Goal: Task Accomplishment & Management: Use online tool/utility

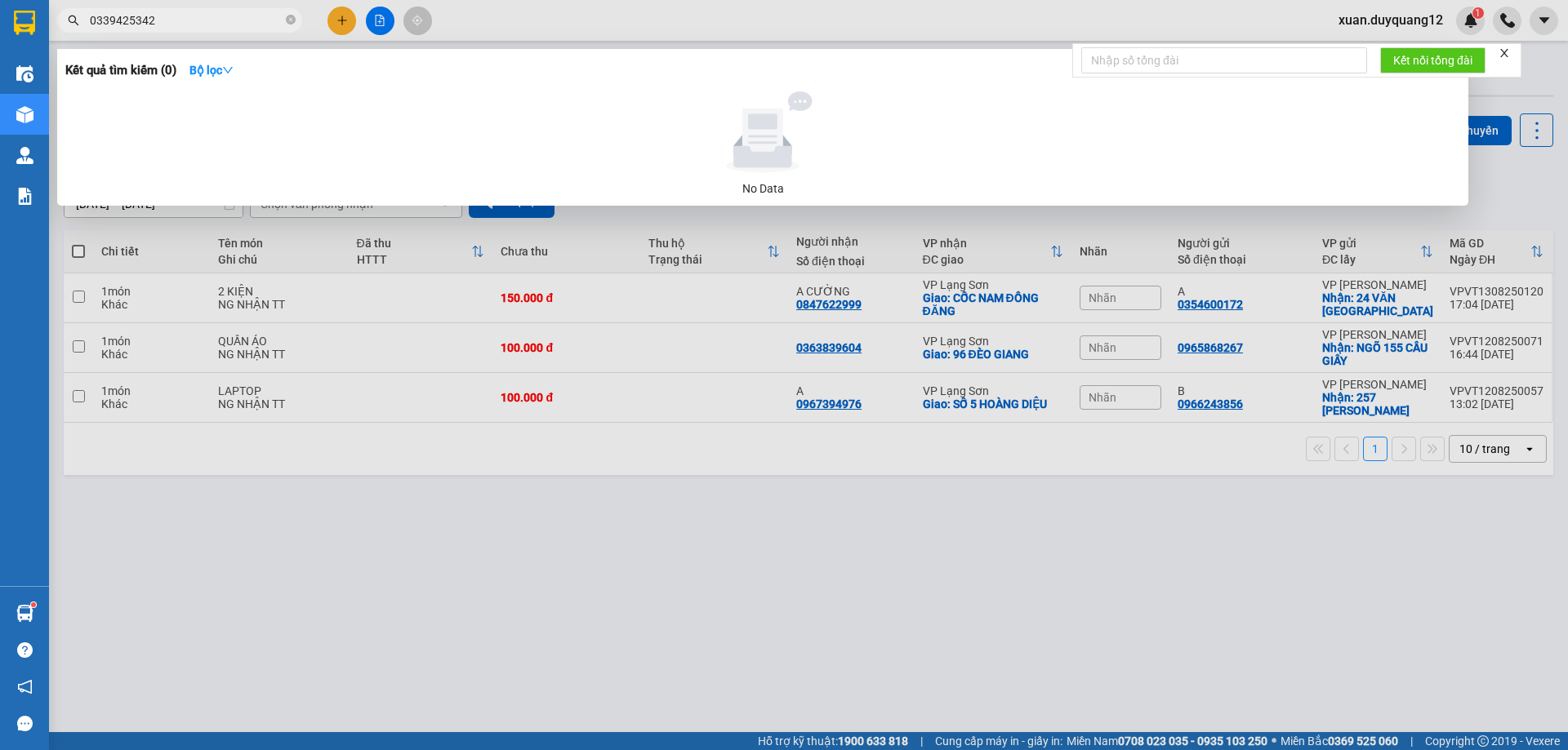
type input "0339425342"
click at [566, 585] on div at bounding box center [784, 375] width 1568 height 750
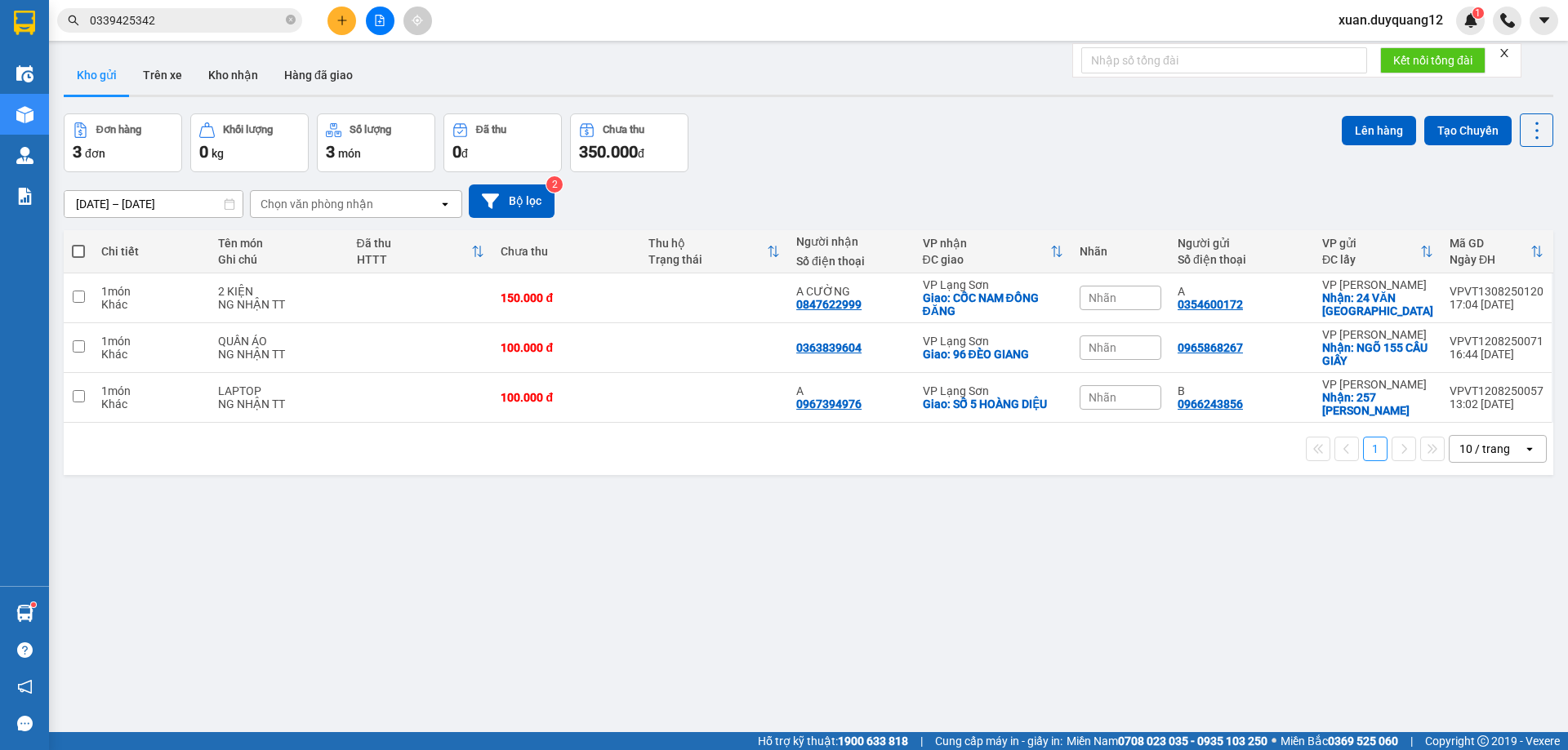
drag, startPoint x: 497, startPoint y: 174, endPoint x: 502, endPoint y: 201, distance: 27.5
click at [497, 175] on div "[DATE] – [DATE] Press the down arrow key to interact with the calendar and sele…" at bounding box center [808, 202] width 1490 height 58
click at [505, 199] on button "Bộ lọc" at bounding box center [511, 202] width 85 height 34
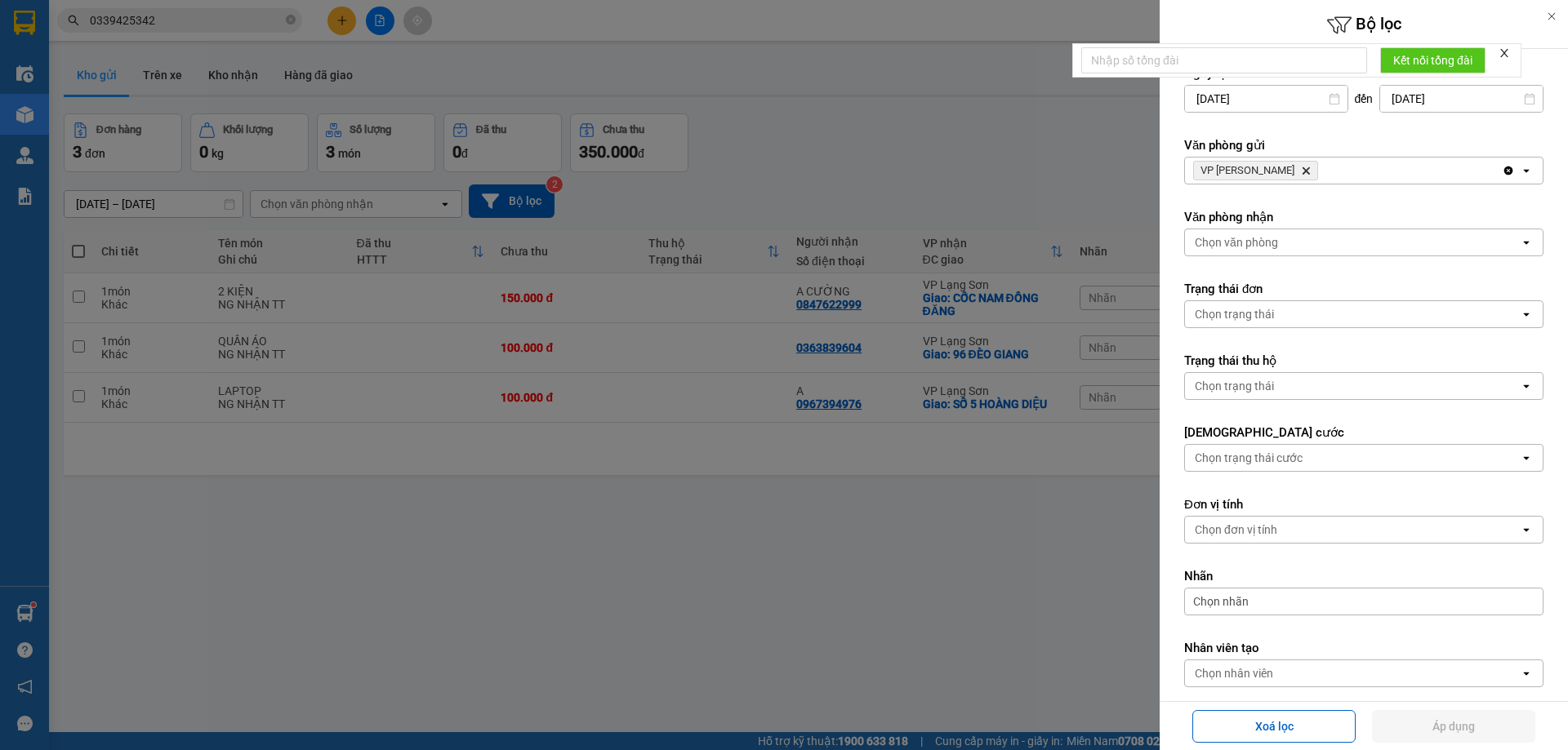
click at [1301, 168] on icon "Delete" at bounding box center [1305, 171] width 9 height 9
click at [1275, 168] on div "Chọn văn phòng" at bounding box center [1236, 170] width 83 height 16
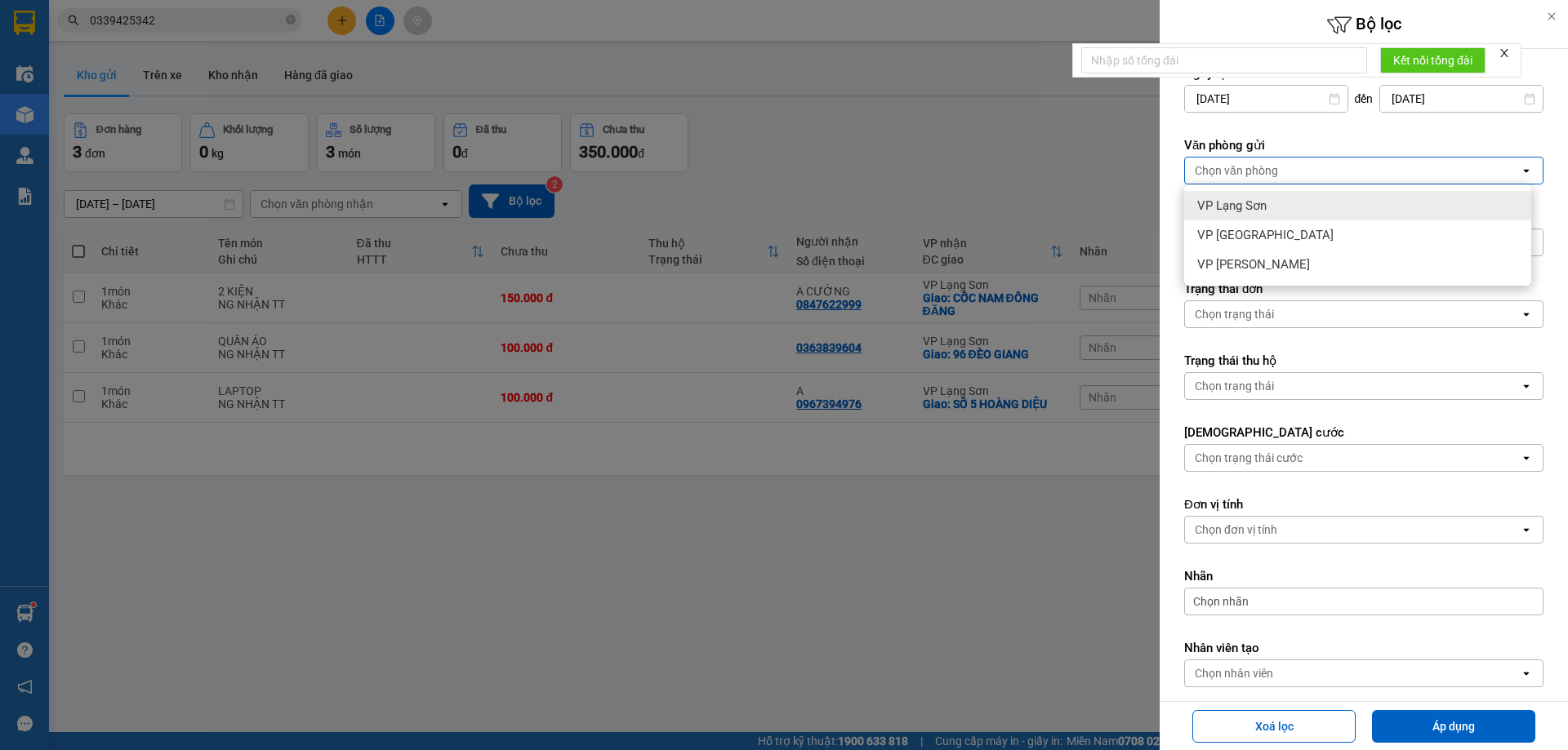
click at [1259, 202] on span "VP Lạng Sơn" at bounding box center [1232, 205] width 69 height 16
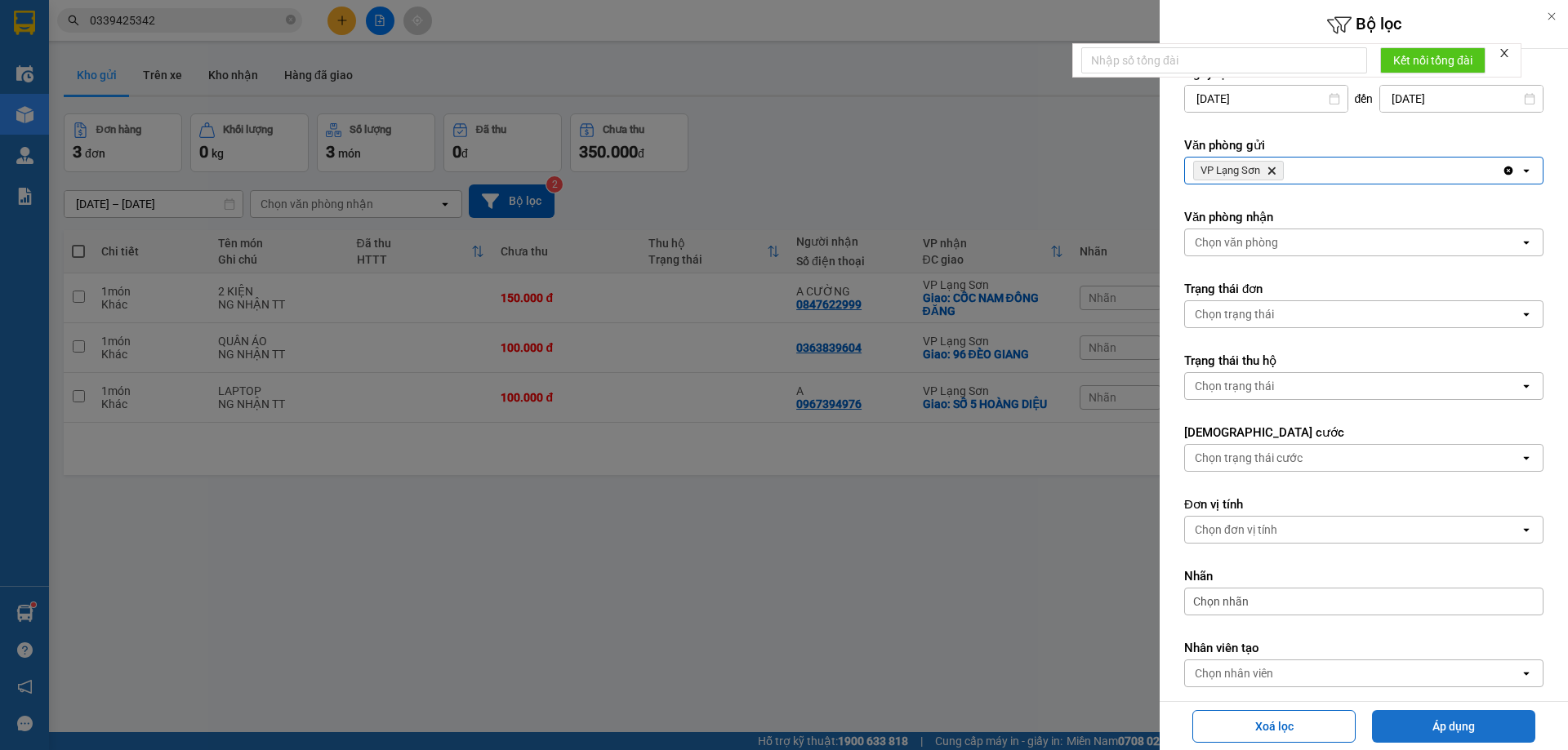
click at [1470, 727] on button "Áp dụng" at bounding box center [1454, 727] width 163 height 33
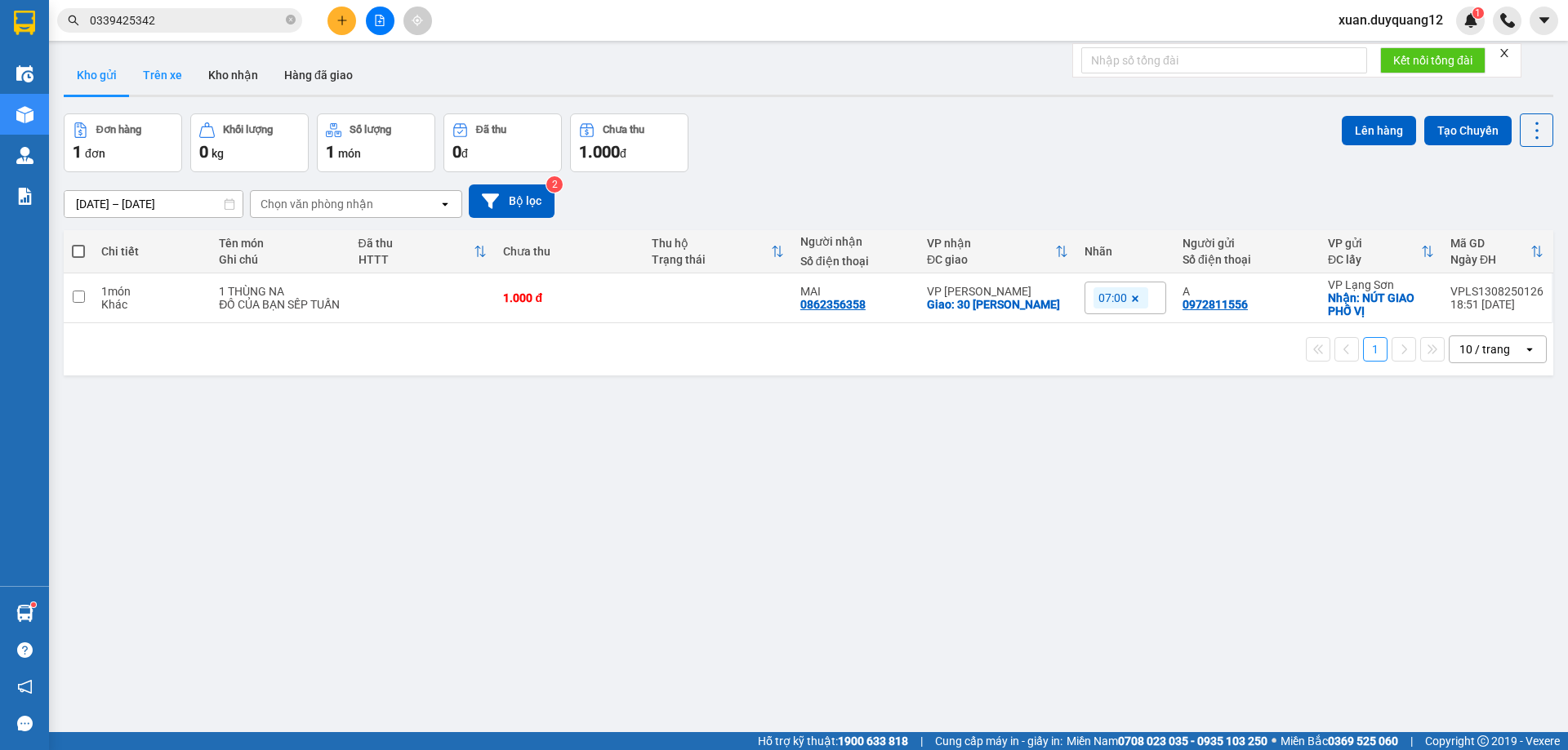
click at [138, 57] on button "Trên xe" at bounding box center [162, 75] width 66 height 39
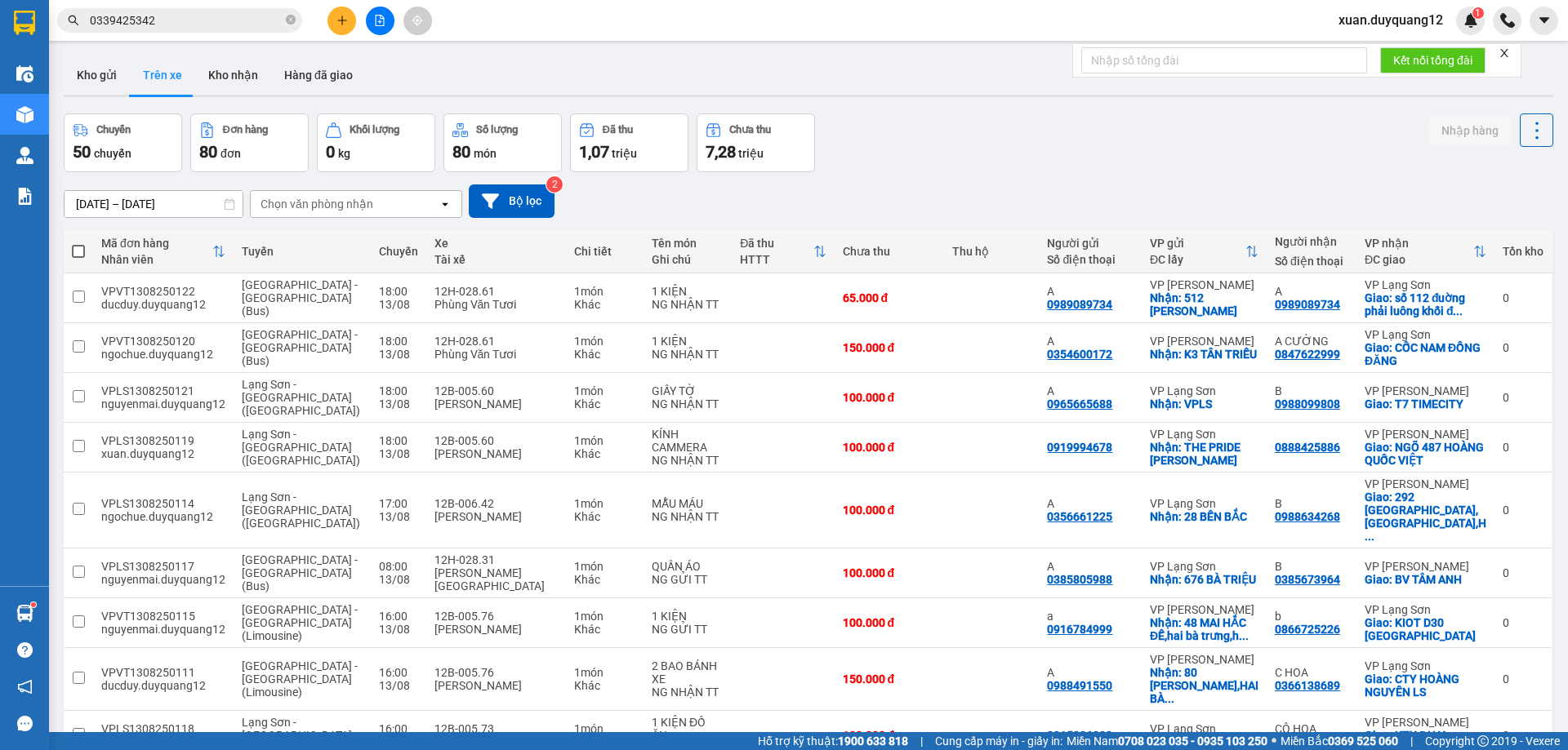
click at [390, 27] on button at bounding box center [380, 21] width 28 height 28
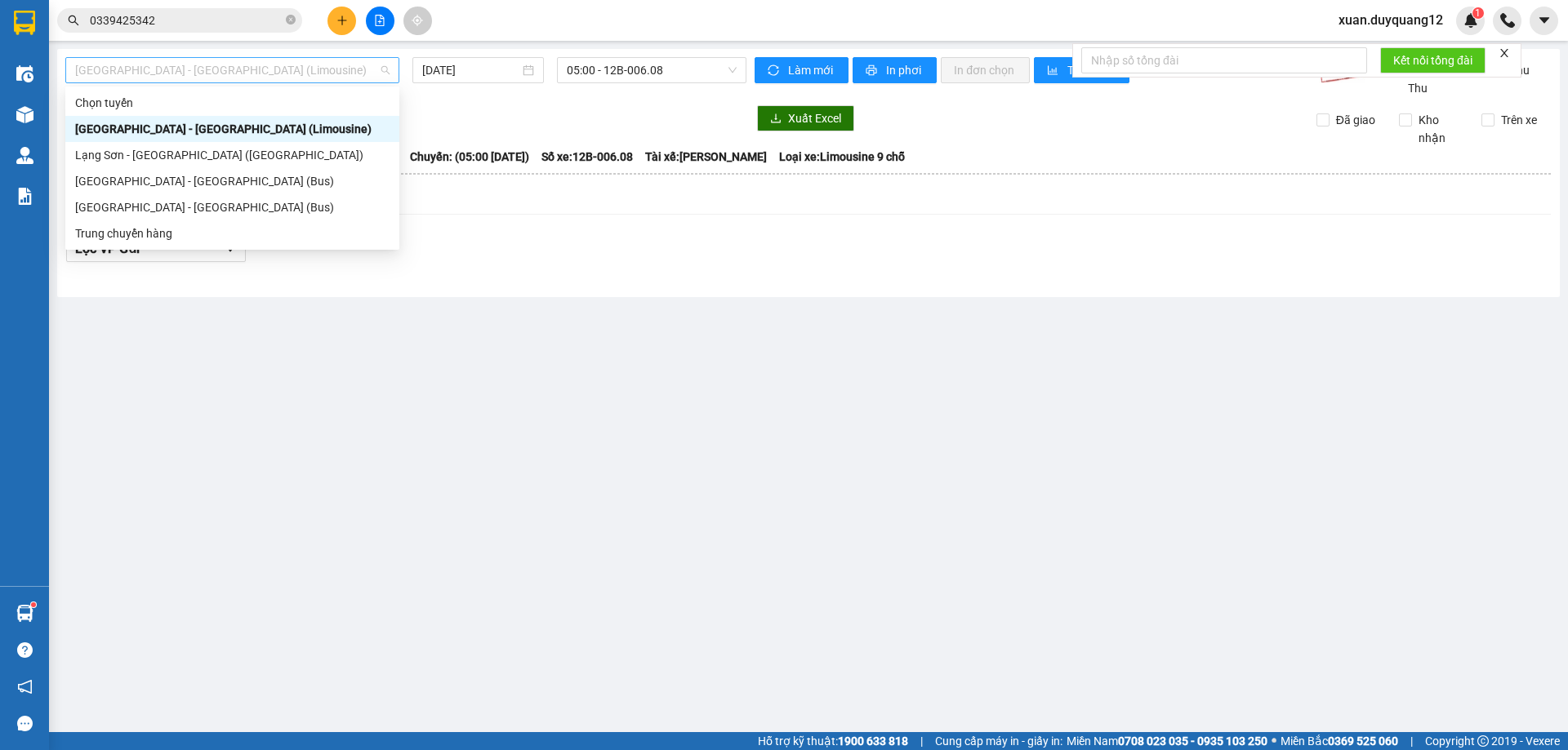
click at [235, 74] on span "[GEOGRAPHIC_DATA] - [GEOGRAPHIC_DATA] (Limousine)" at bounding box center [232, 70] width 314 height 24
click at [136, 206] on div "[GEOGRAPHIC_DATA] - [GEOGRAPHIC_DATA] (Bus)" at bounding box center [232, 207] width 314 height 18
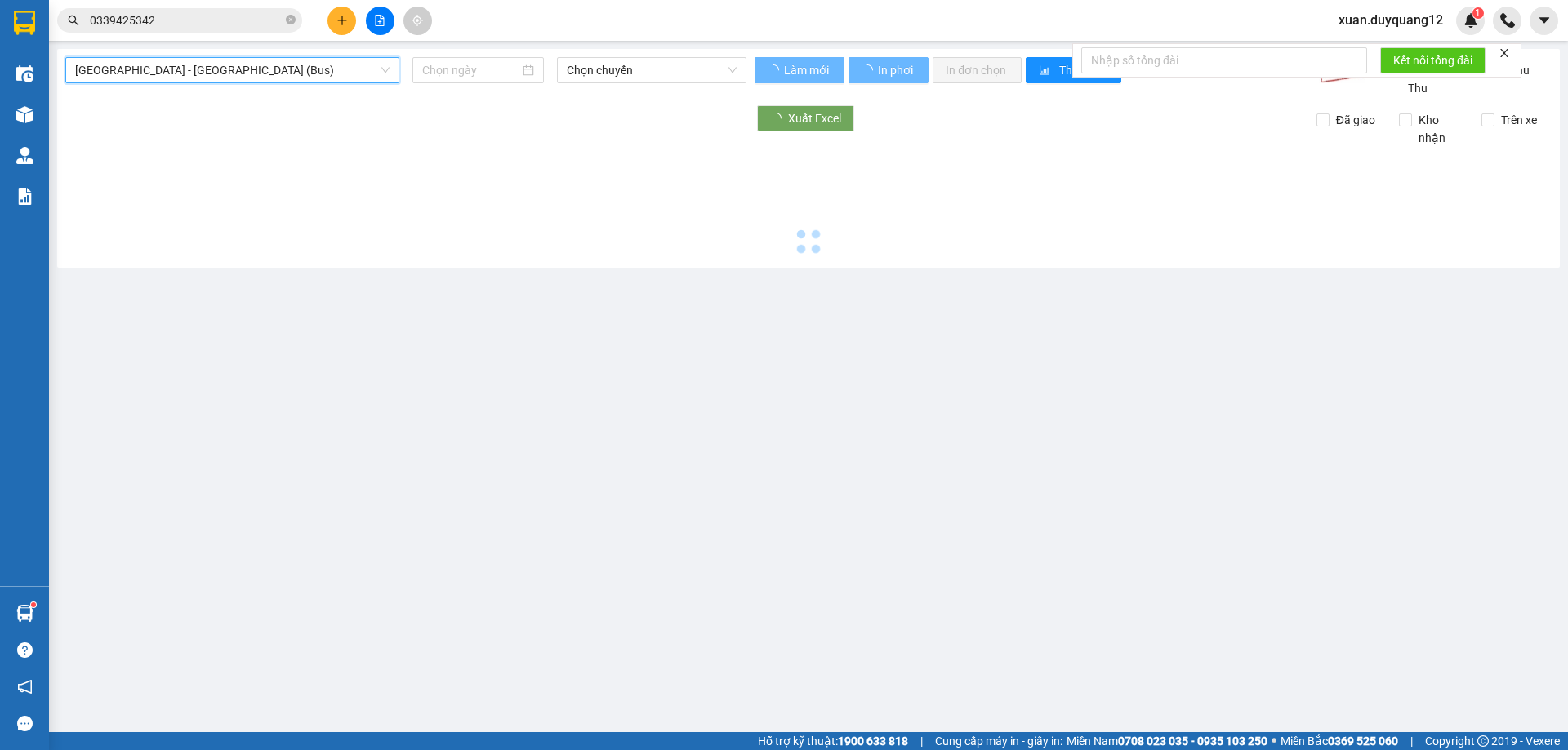
type input "[DATE]"
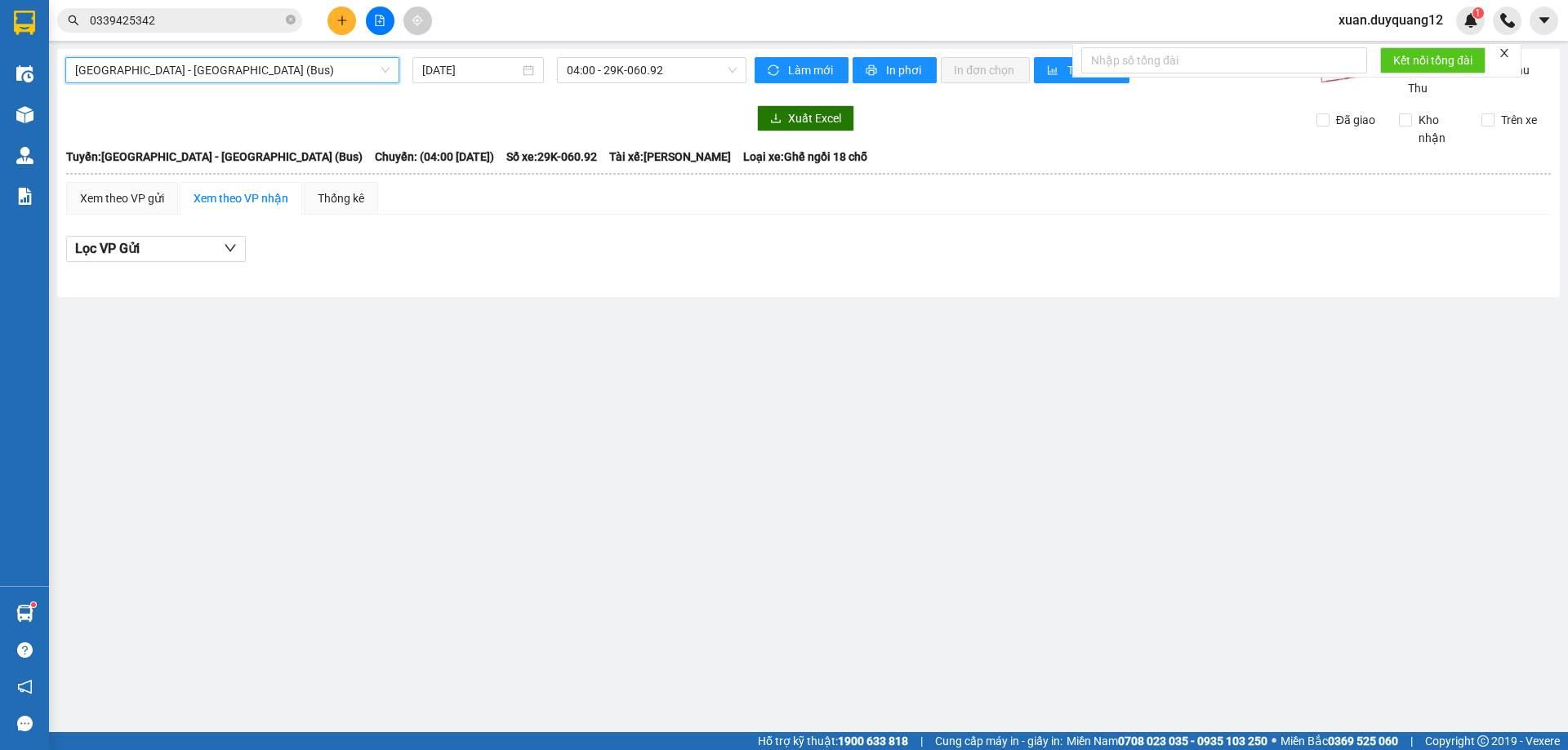
click at [620, 86] on div "[GEOGRAPHIC_DATA] - [GEOGRAPHIC_DATA] (Bus) [GEOGRAPHIC_DATA] - [GEOGRAPHIC_DAT…" at bounding box center [406, 77] width 681 height 40
click at [630, 72] on span "04:00 - 29K-060.92" at bounding box center [651, 70] width 170 height 24
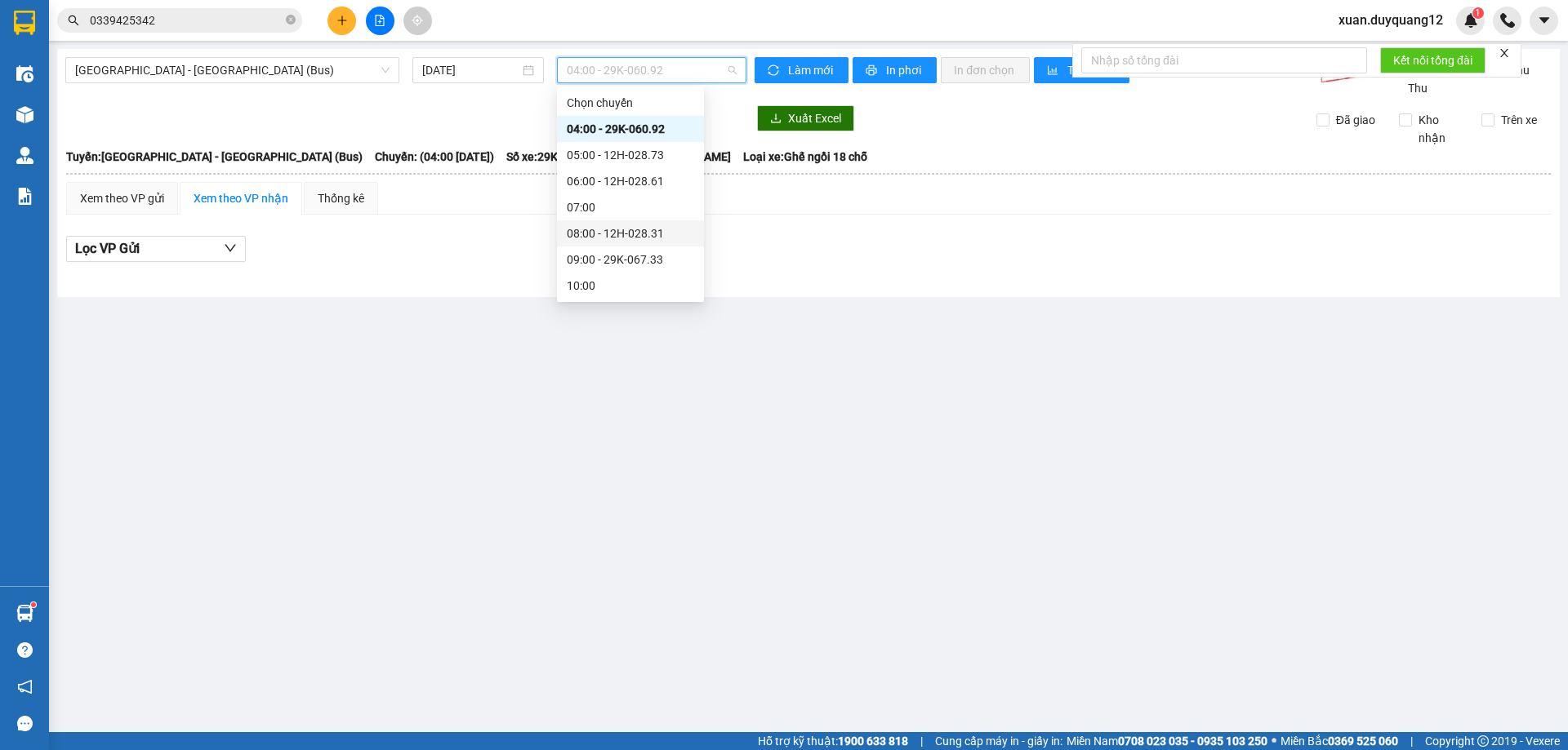
click at [647, 229] on div "08:00 - 12H-028.31" at bounding box center [630, 233] width 128 height 18
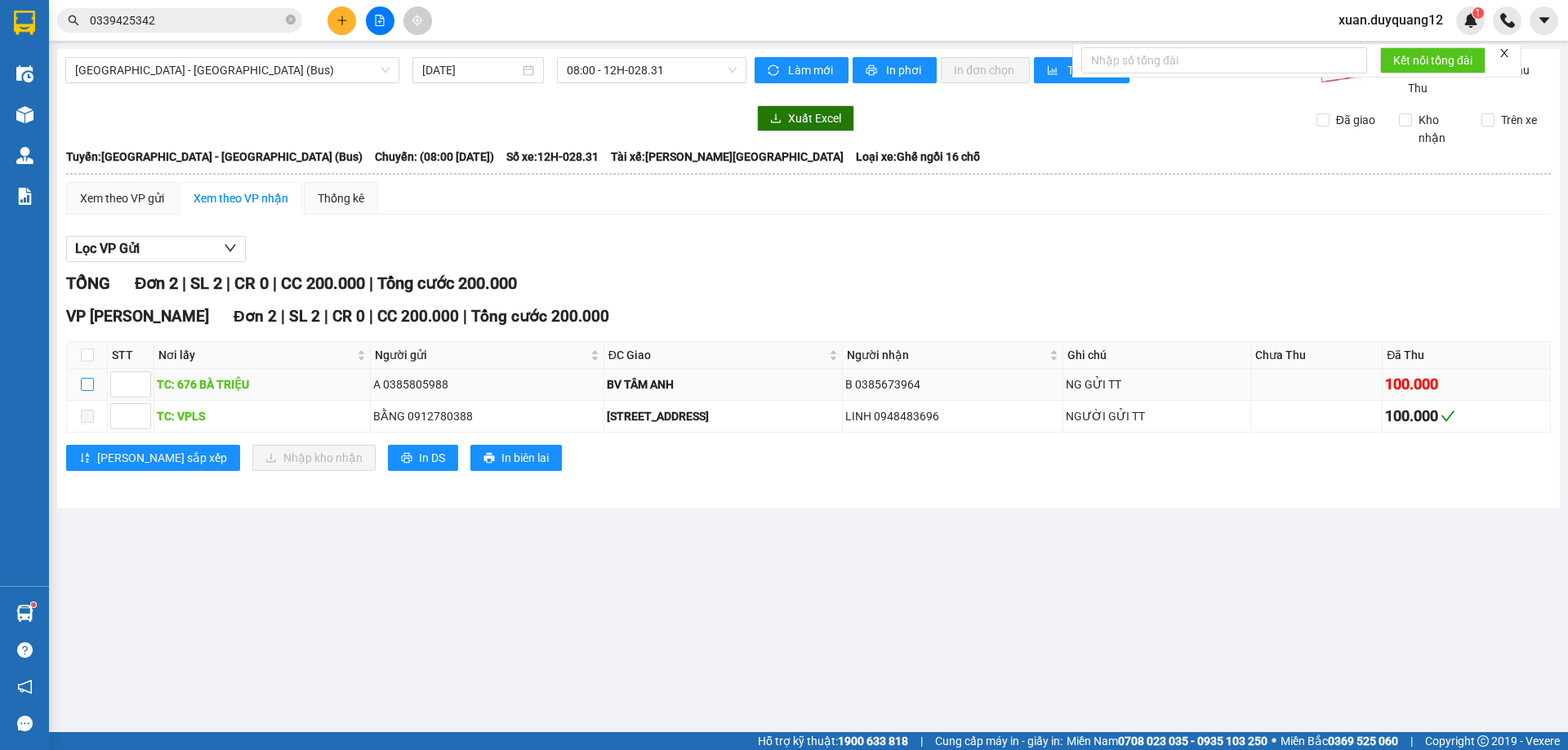
click at [83, 391] on input "checkbox" at bounding box center [87, 384] width 13 height 13
checkbox input "true"
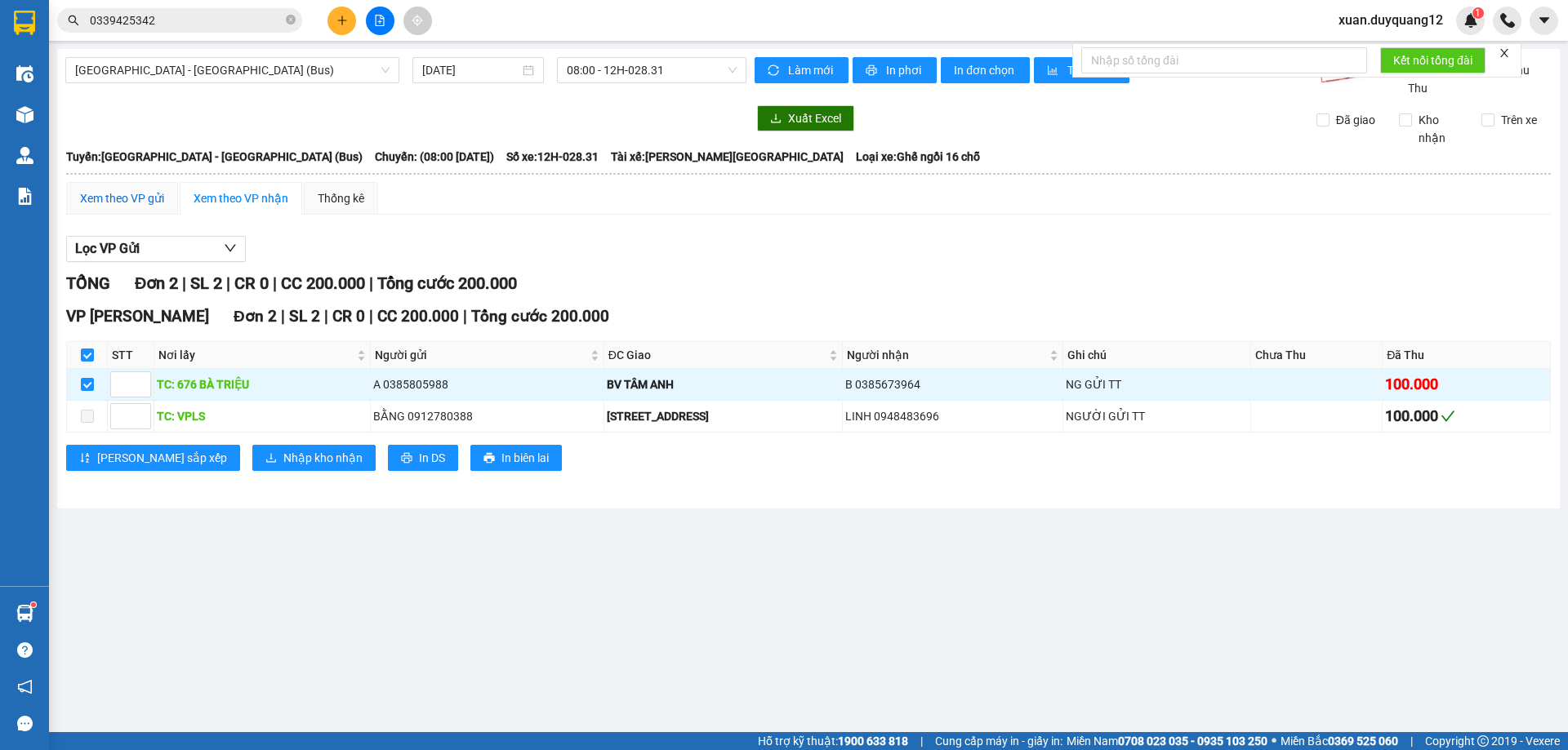
click at [124, 207] on div "Xem theo VP gửi" at bounding box center [122, 198] width 84 height 18
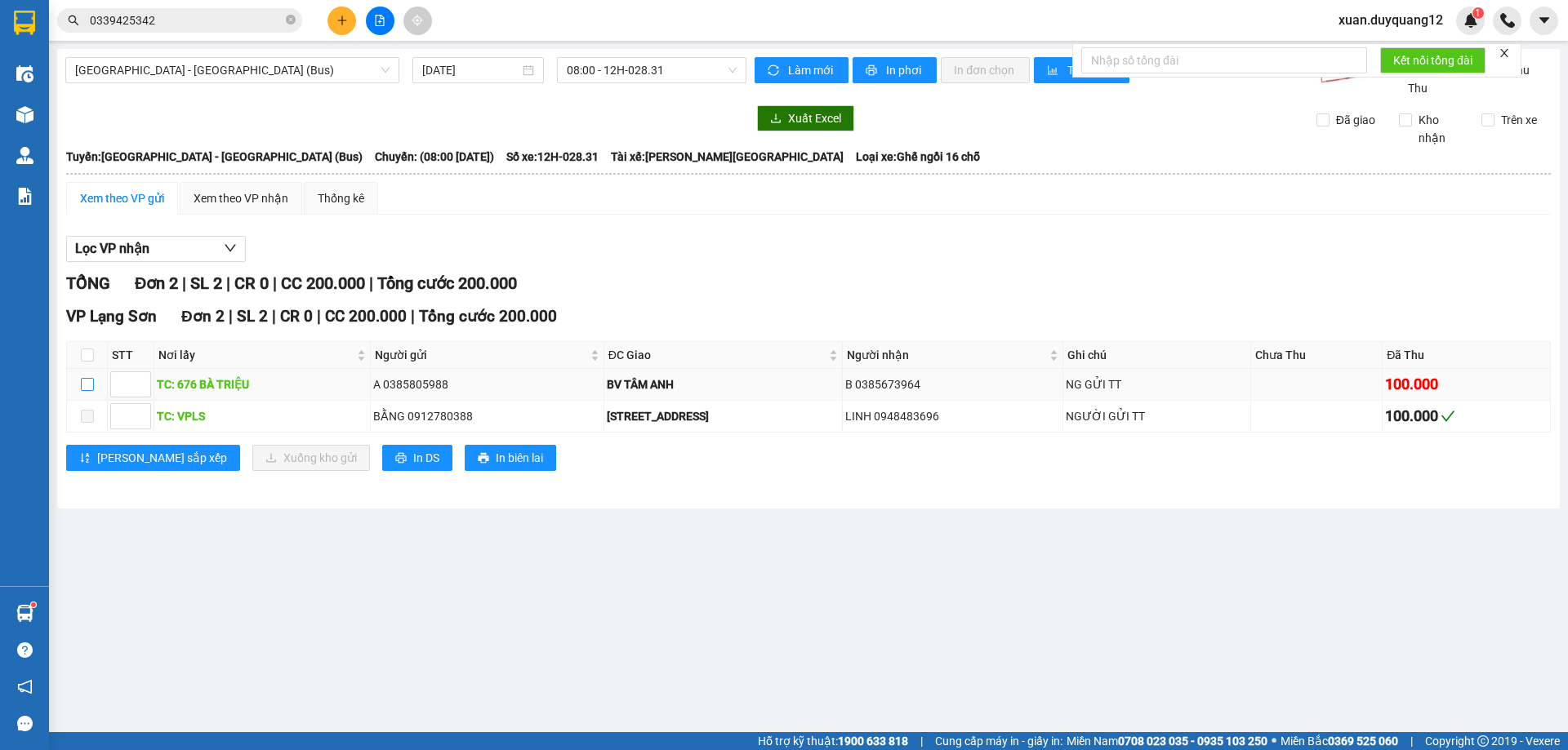
click at [93, 391] on input "checkbox" at bounding box center [87, 384] width 13 height 13
checkbox input "true"
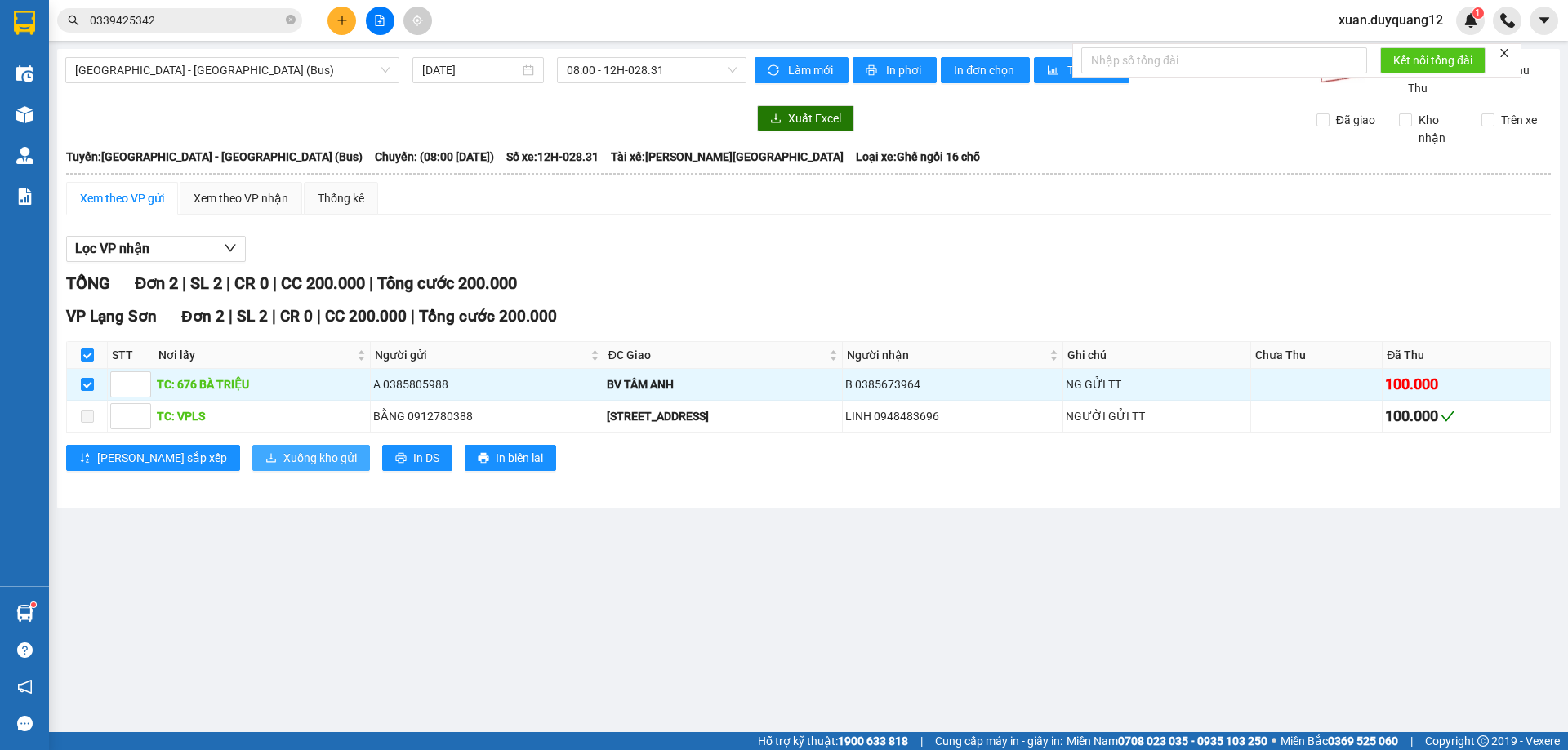
click at [283, 467] on span "Xuống kho gửi" at bounding box center [320, 458] width 73 height 18
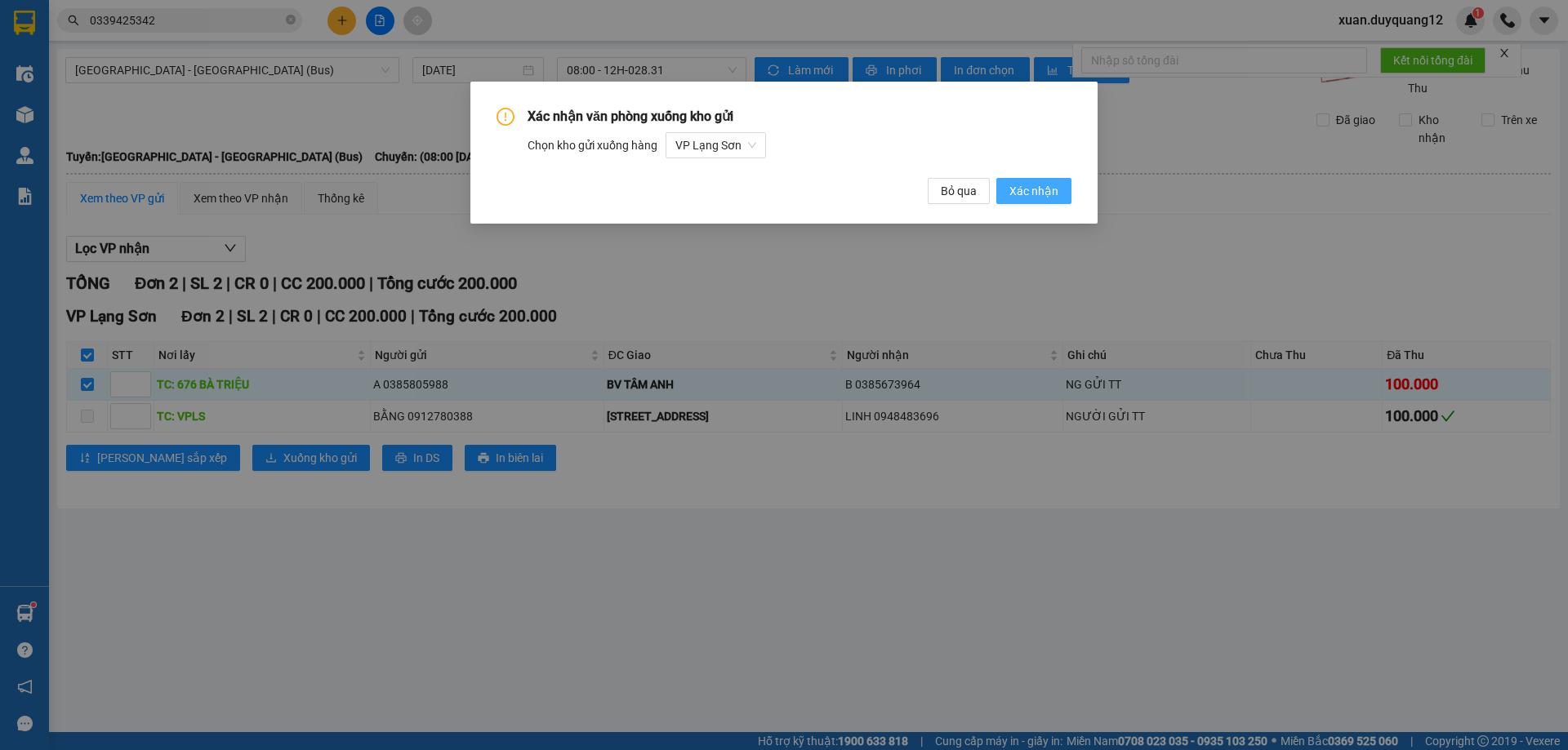
click at [1029, 194] on span "Xác nhận" at bounding box center [1034, 190] width 49 height 18
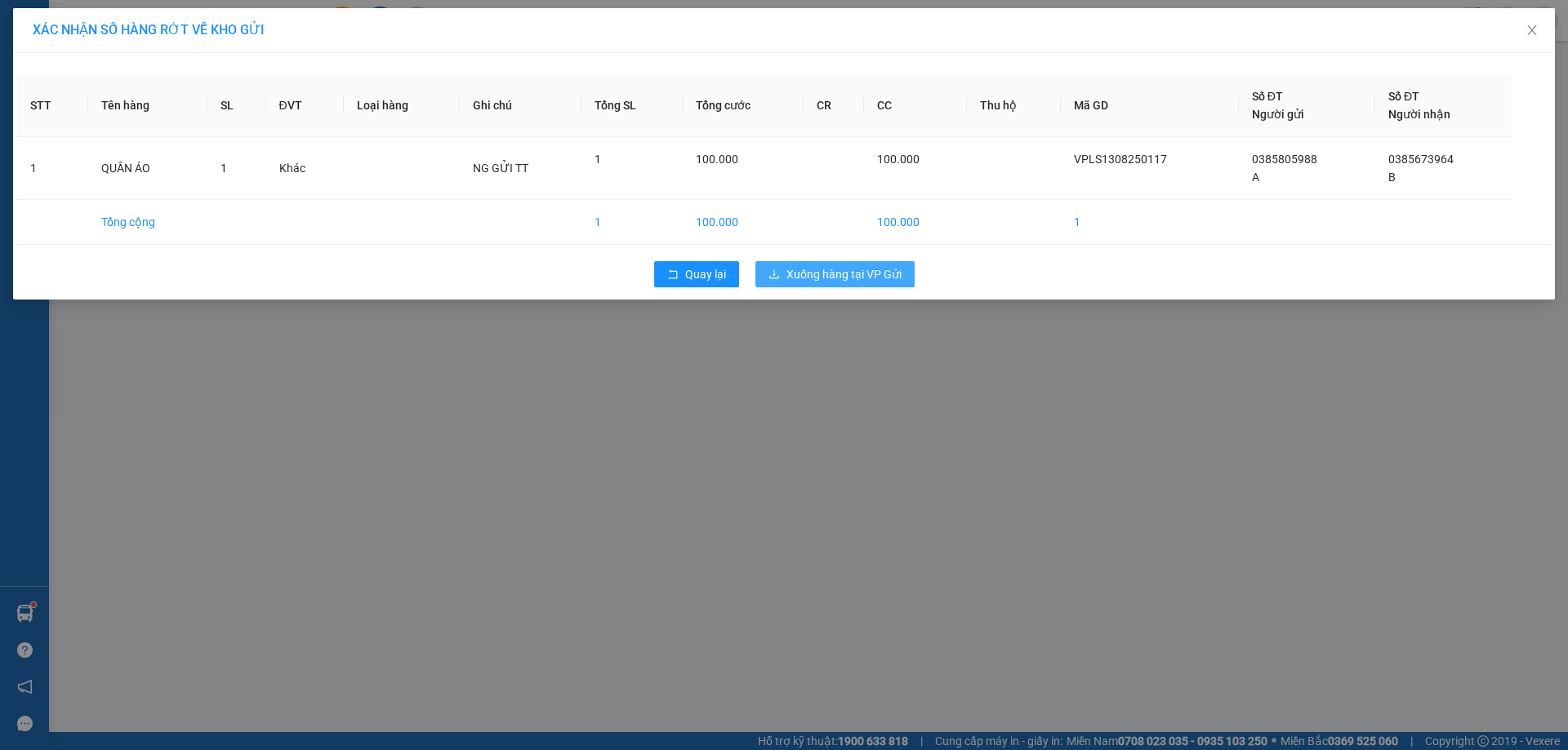
click at [870, 269] on span "Xuống hàng tại VP Gửi" at bounding box center [844, 274] width 115 height 18
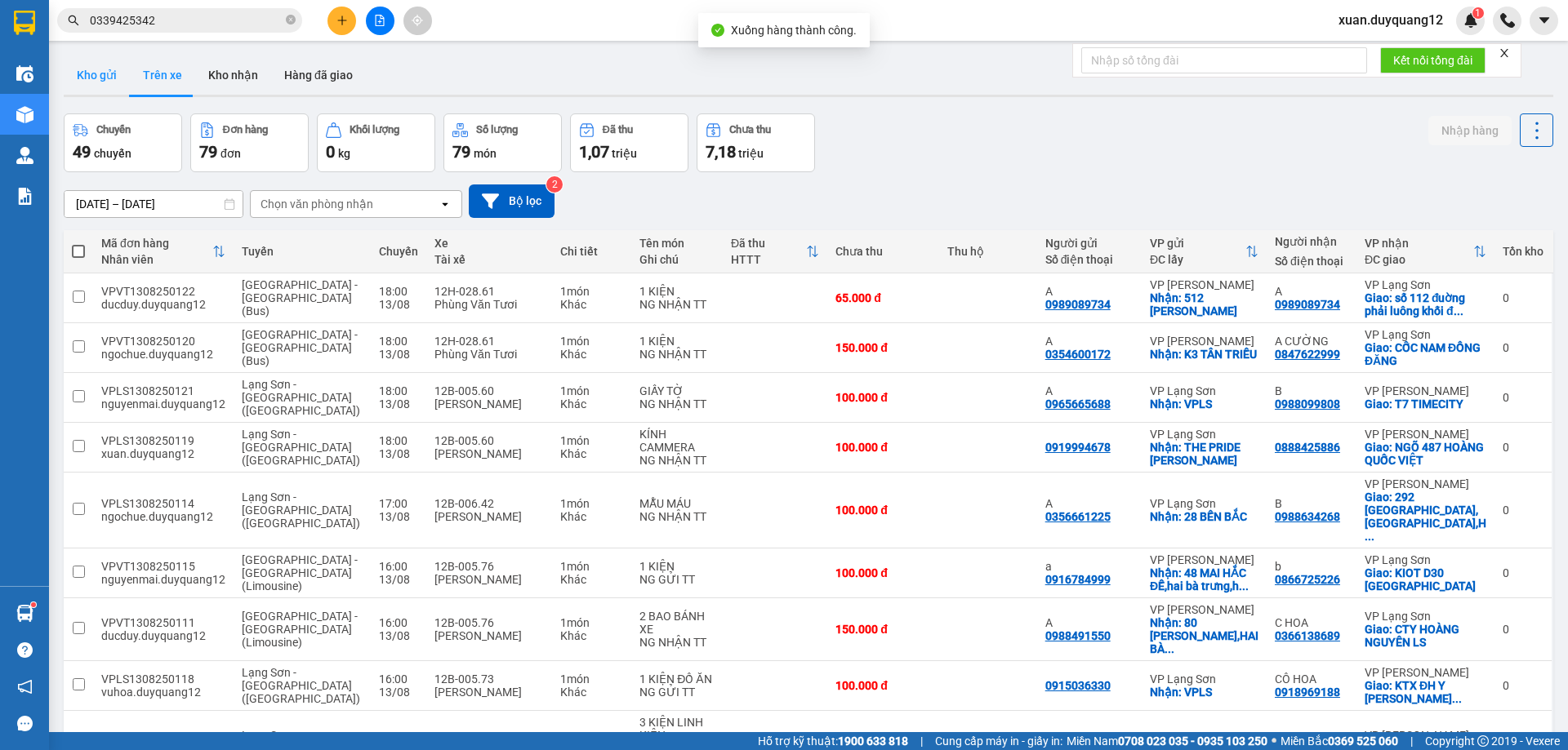
click at [89, 81] on button "Kho gửi" at bounding box center [97, 75] width 67 height 39
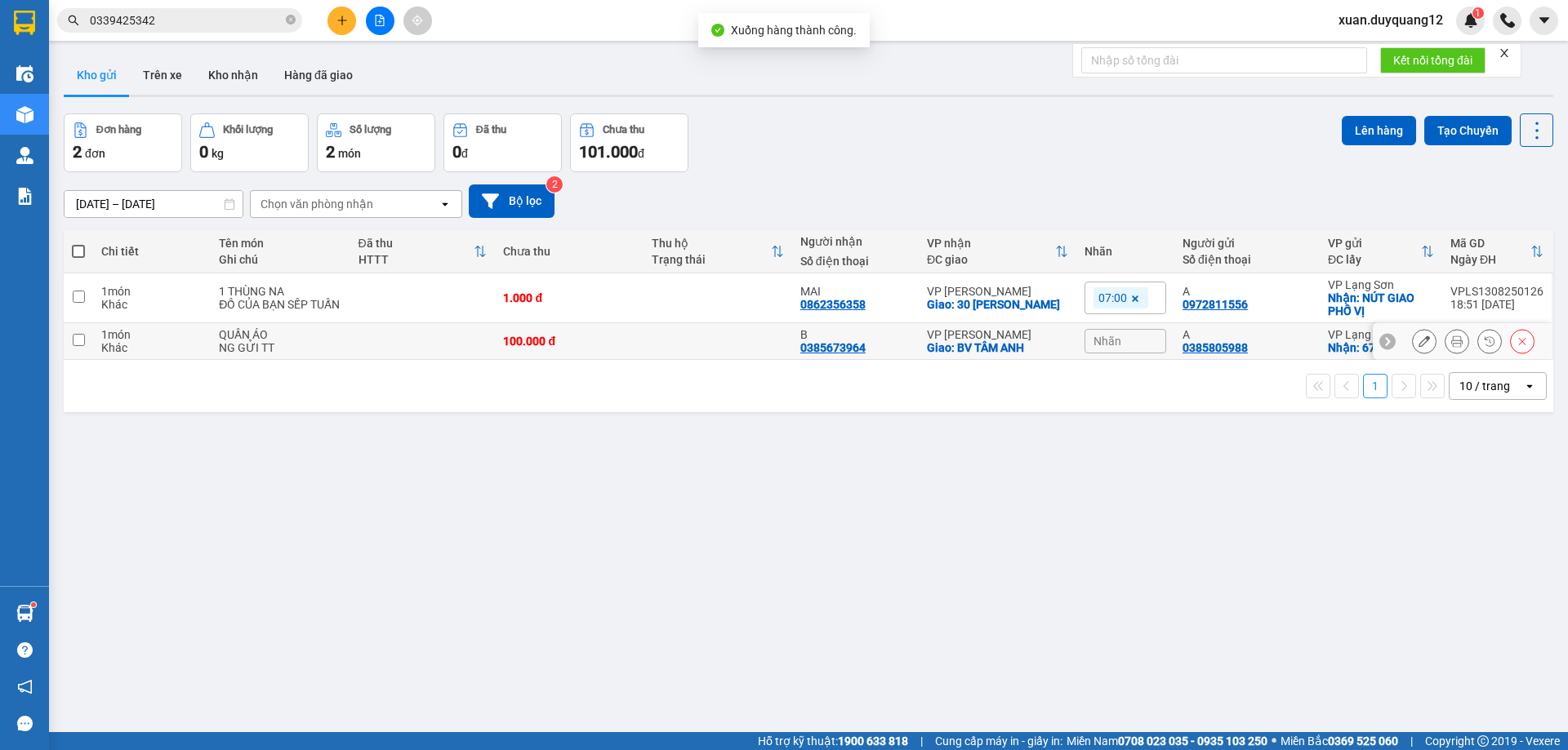
click at [1292, 352] on div "A 0385805988" at bounding box center [1247, 341] width 129 height 26
checkbox input "true"
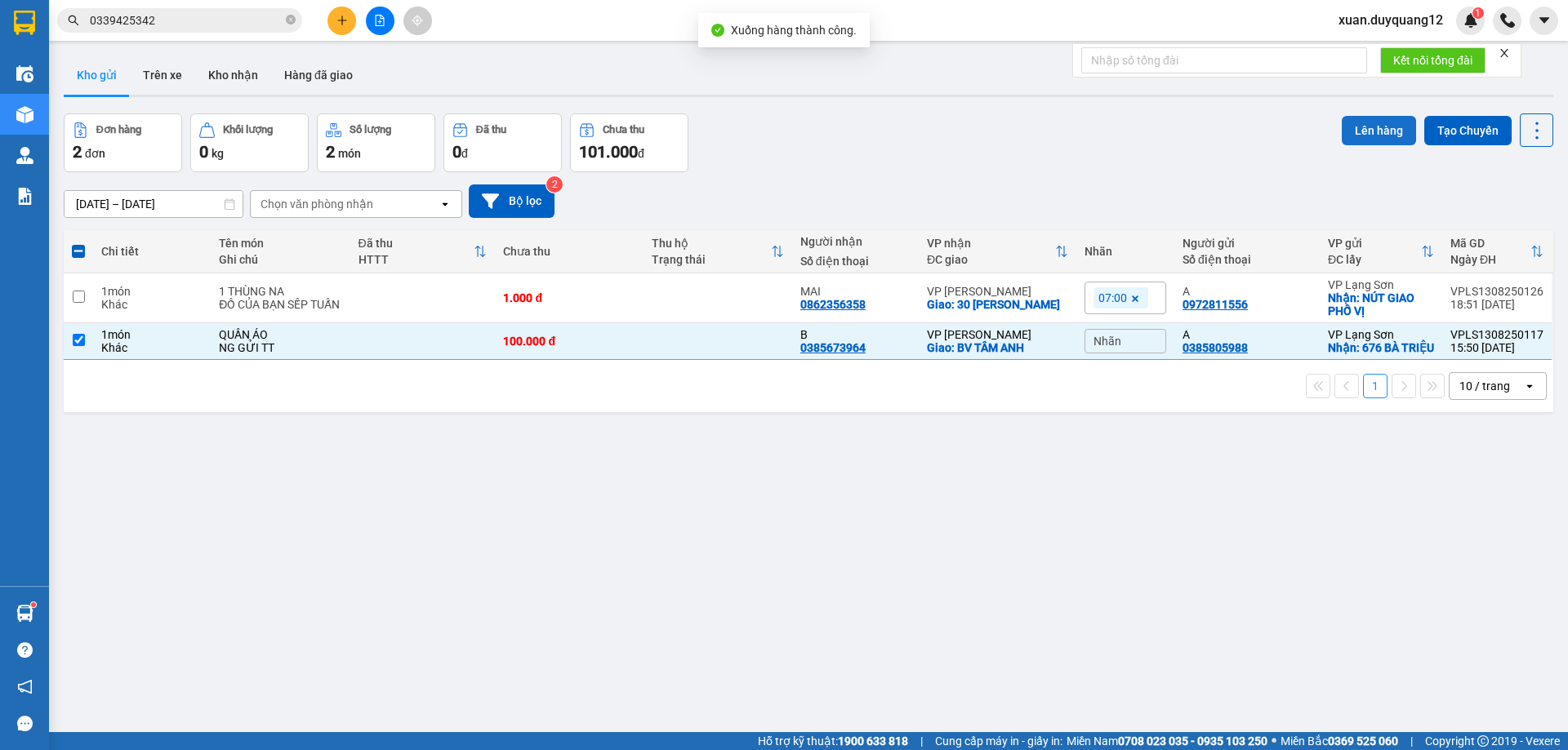
click at [1353, 116] on button "Lên hàng" at bounding box center [1379, 130] width 74 height 29
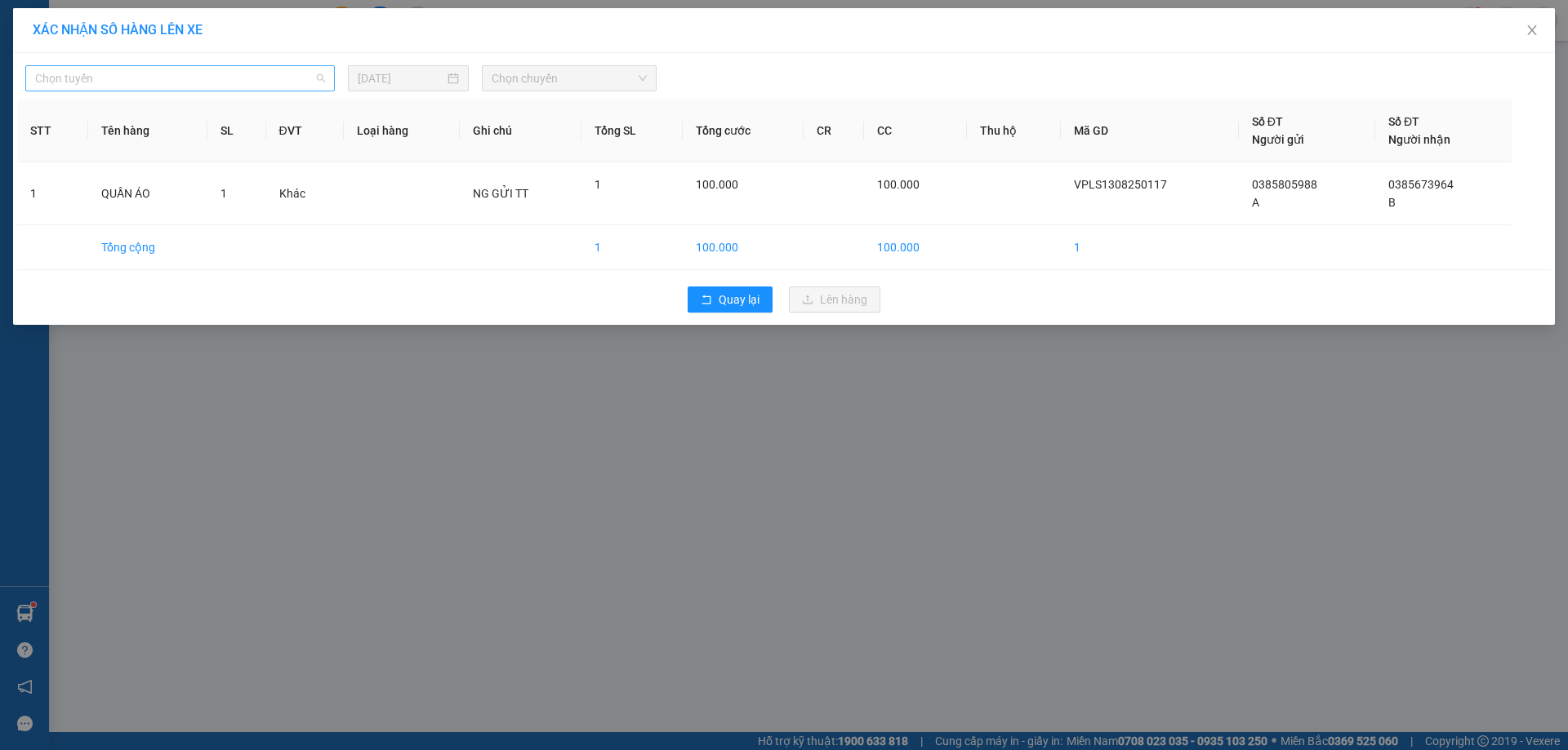
click at [141, 73] on span "Chọn tuyến" at bounding box center [179, 79] width 290 height 24
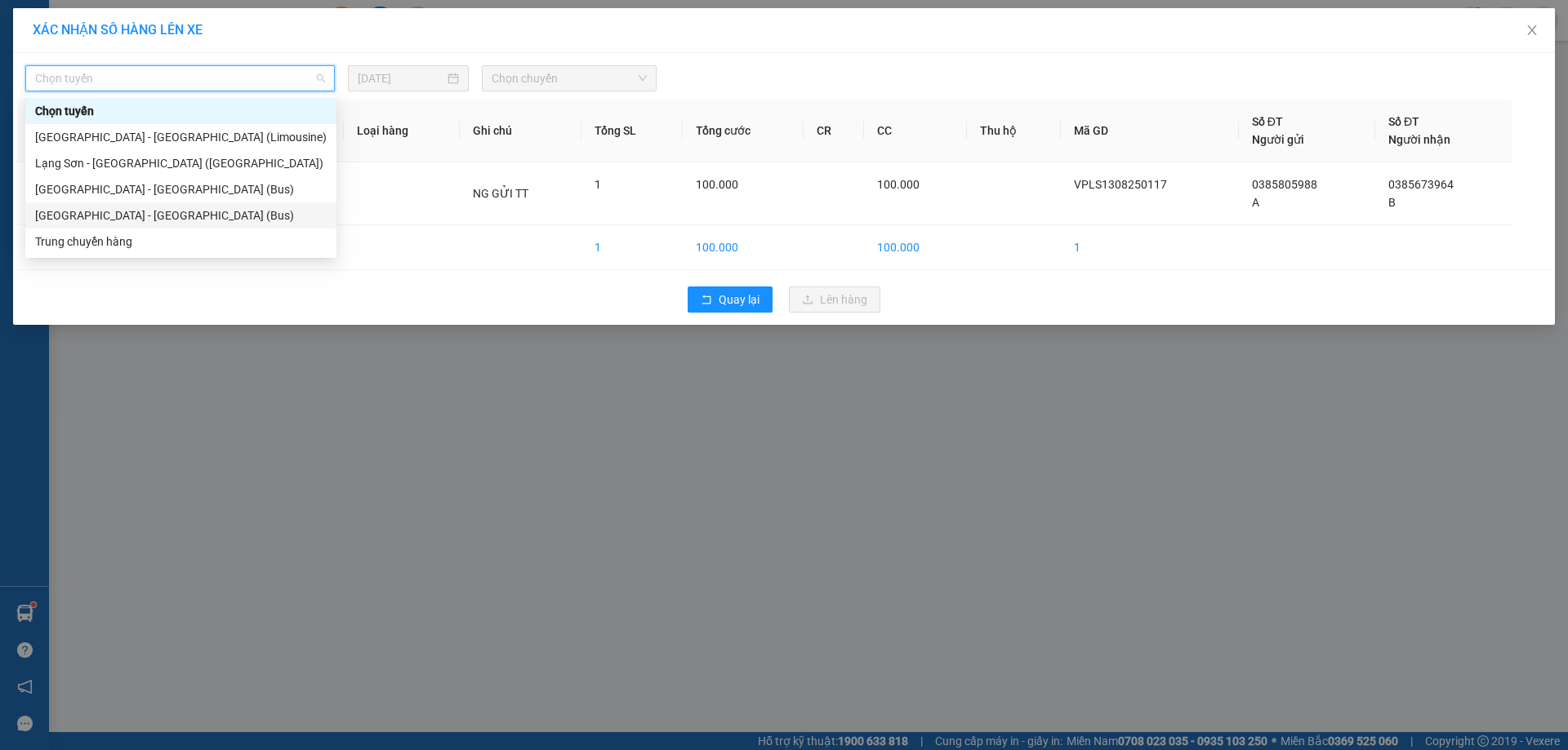
click at [203, 212] on div "[GEOGRAPHIC_DATA] - [GEOGRAPHIC_DATA] (Bus)" at bounding box center [180, 215] width 292 height 18
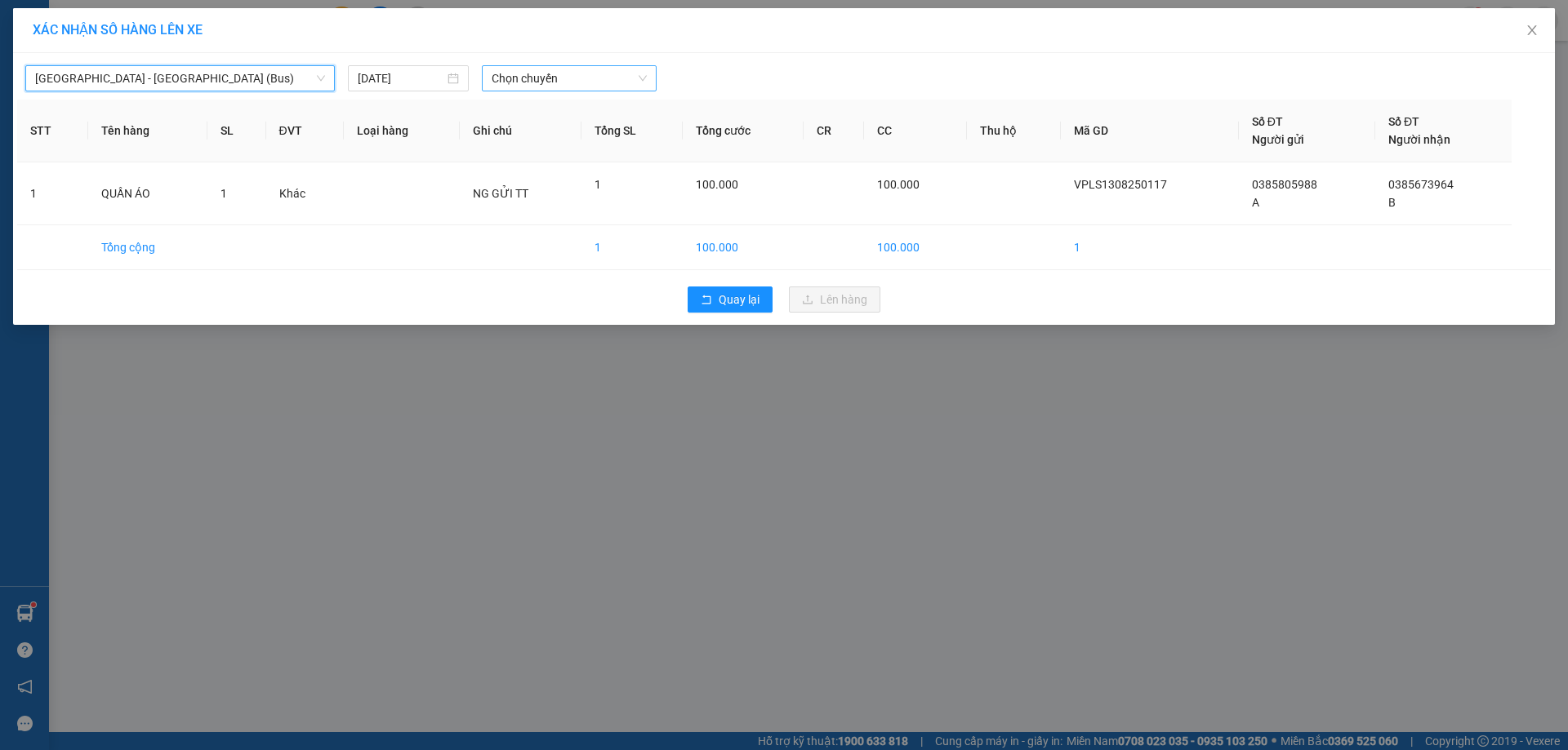
click at [557, 81] on span "Chọn chuyến" at bounding box center [568, 79] width 155 height 24
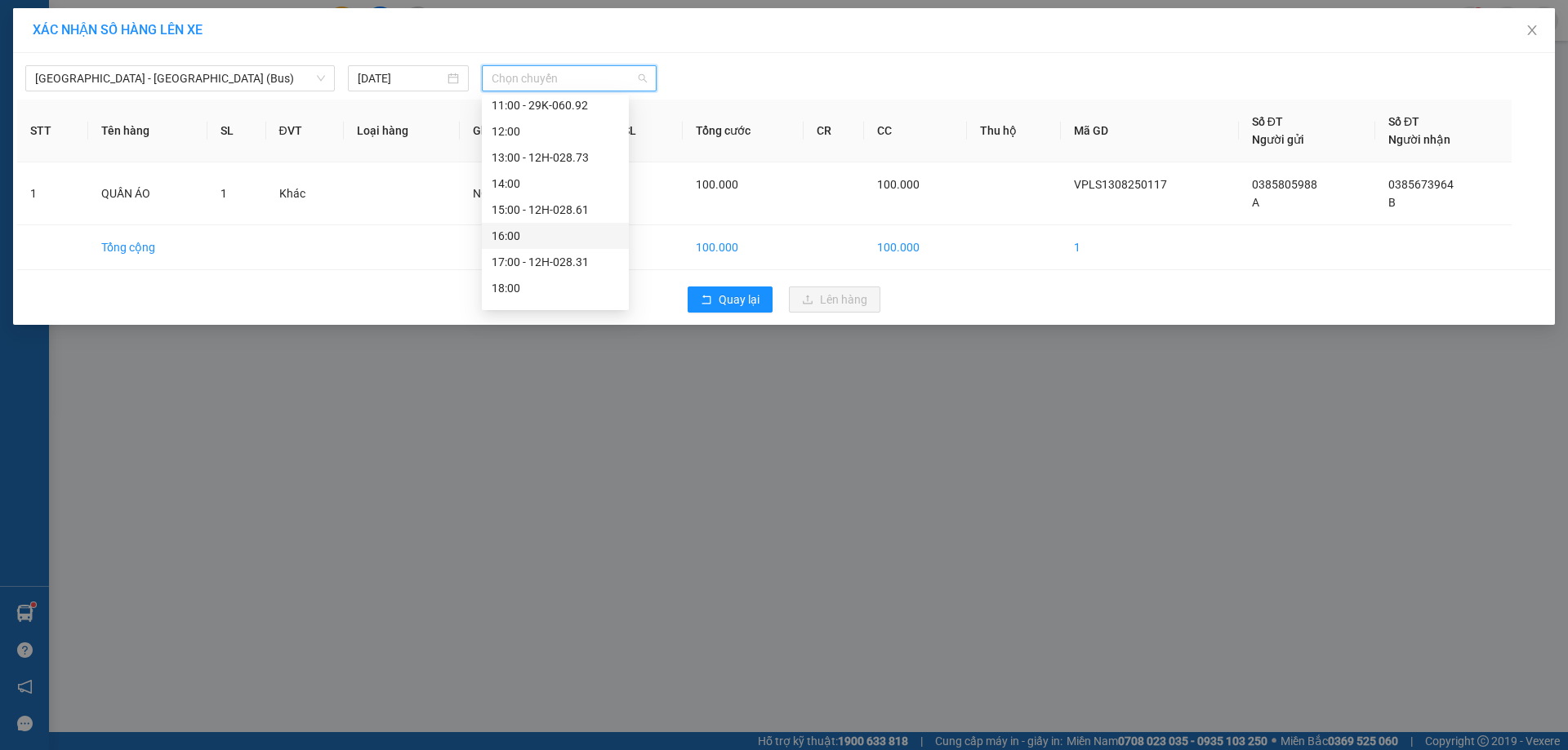
scroll to position [235, 0]
click at [566, 244] on div "17:00 - 12H-028.31" at bounding box center [555, 241] width 128 height 18
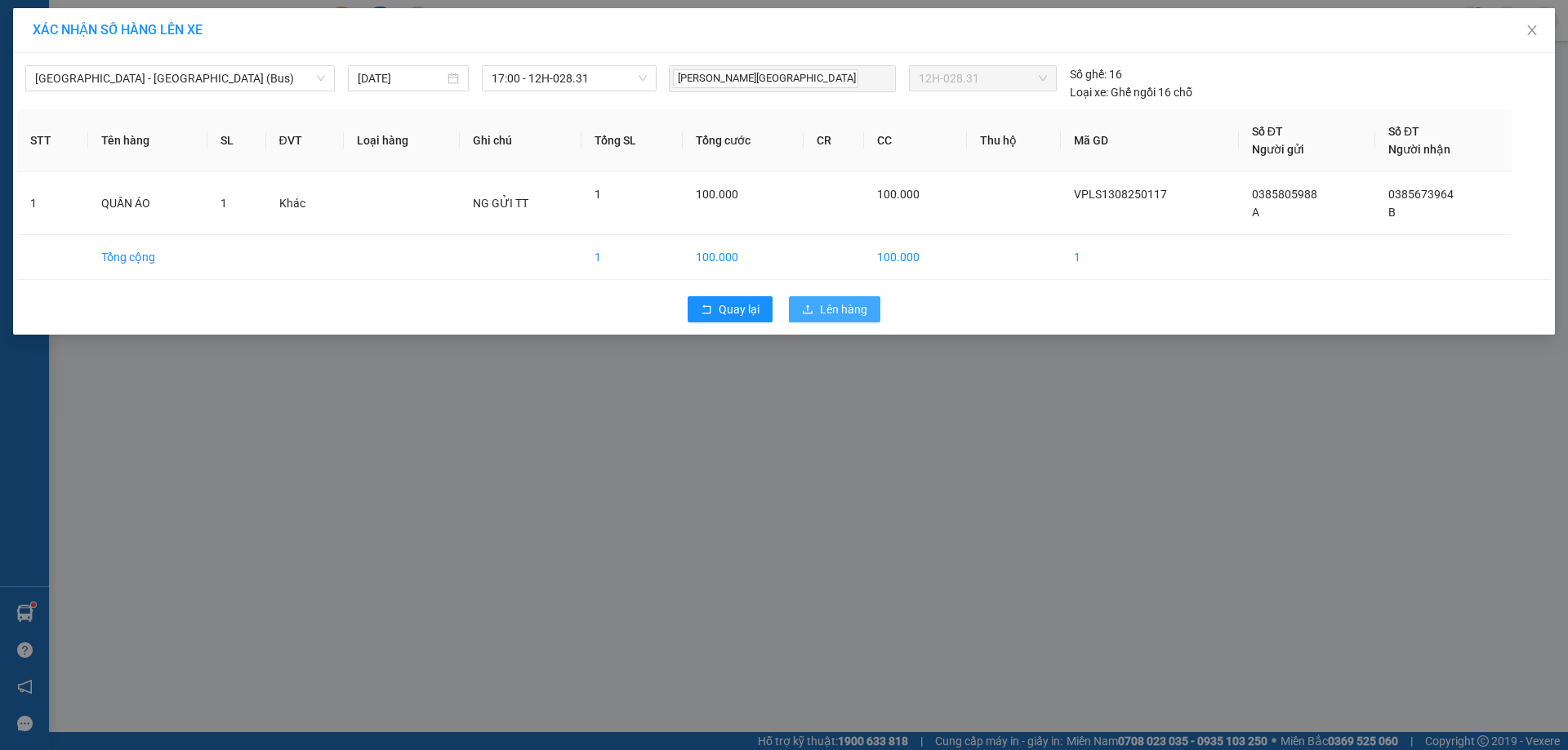
click at [838, 297] on button "Lên hàng" at bounding box center [835, 309] width 92 height 26
